Goal: Find specific page/section: Find specific page/section

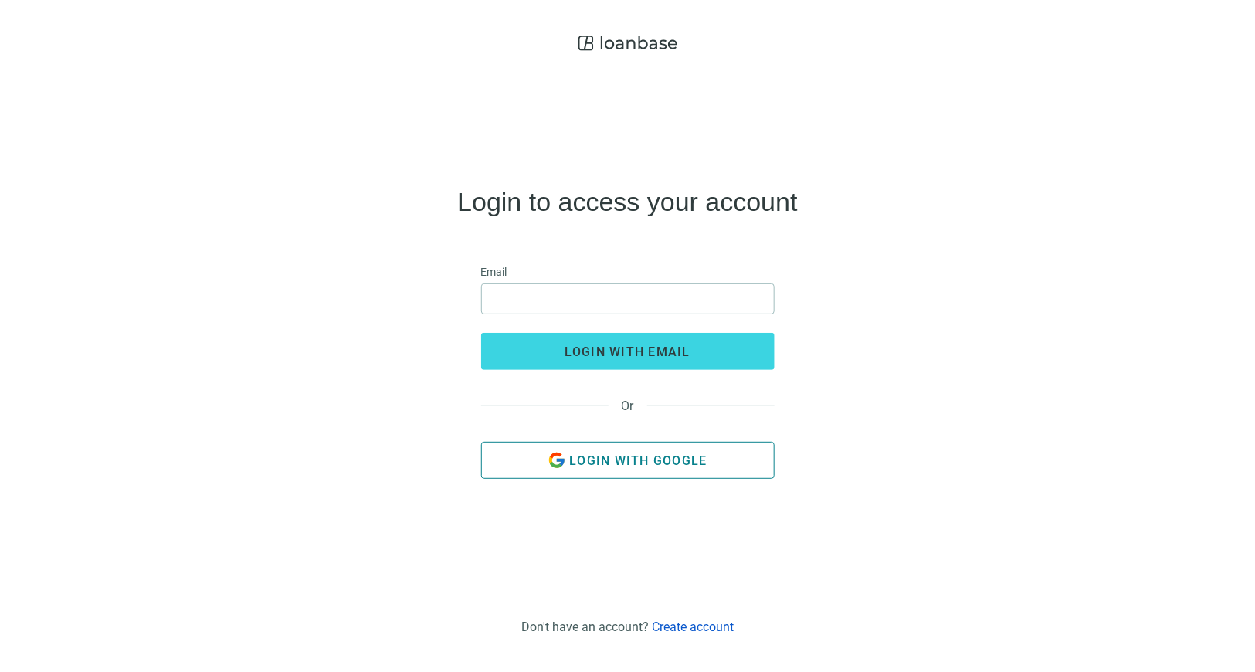
click at [712, 460] on button "Login with Google" at bounding box center [628, 460] width 294 height 37
click at [715, 460] on button "Login with Google" at bounding box center [628, 460] width 294 height 37
